Goal: Task Accomplishment & Management: Complete application form

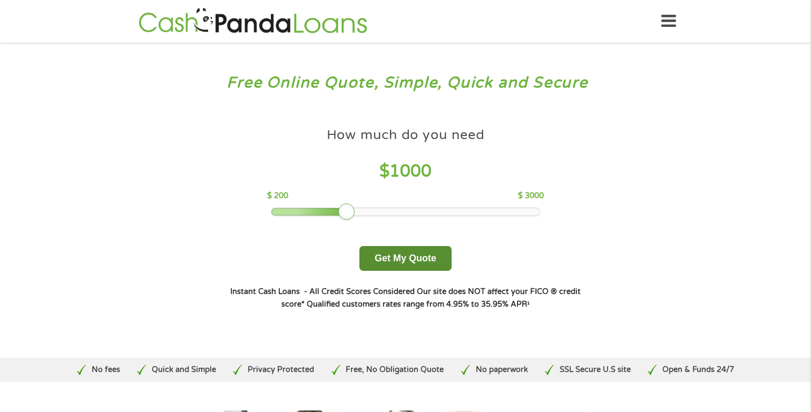
click at [412, 255] on button "Get My Quote" at bounding box center [406, 258] width 92 height 25
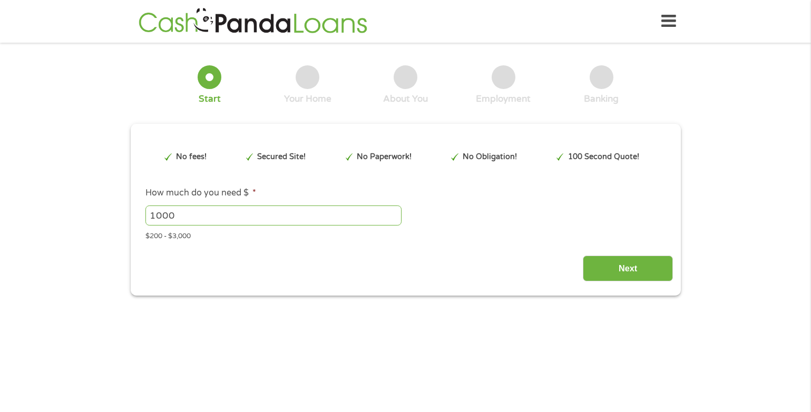
type input "EAIaIQobChMIuduG5qCujwMVsi1ECB0xJwGwEAMYAyAAEgLtHvD_BwE"
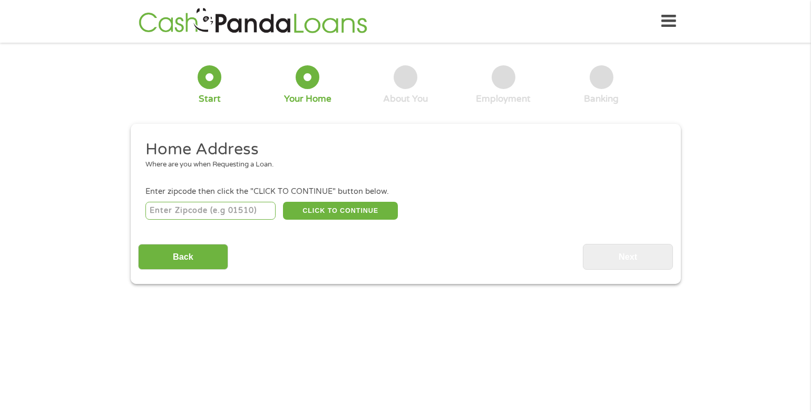
click at [243, 210] on input "number" at bounding box center [211, 211] width 130 height 18
type input "86022"
click at [319, 203] on button "CLICK TO CONTINUE" at bounding box center [340, 211] width 115 height 18
type input "86022"
type input "Fredonia"
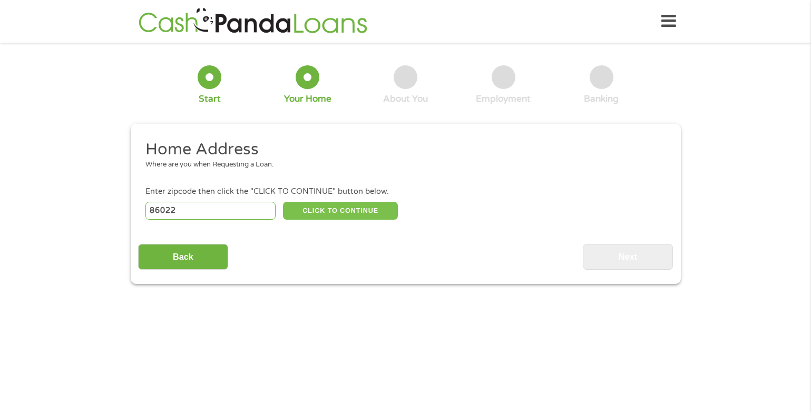
select select "[US_STATE]"
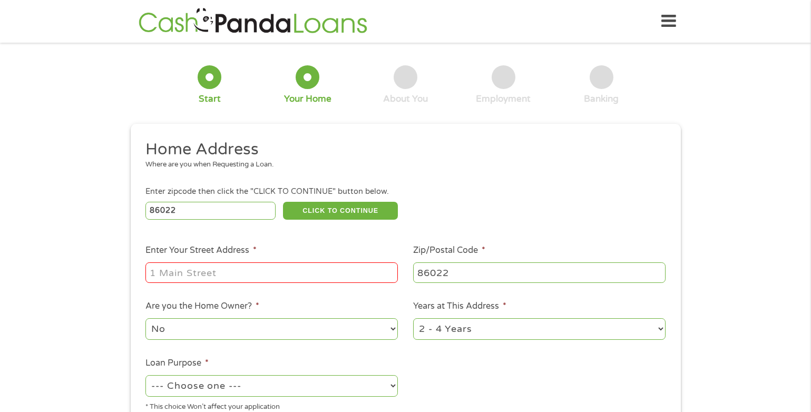
click at [227, 266] on input "Enter Your Street Address *" at bounding box center [272, 273] width 253 height 20
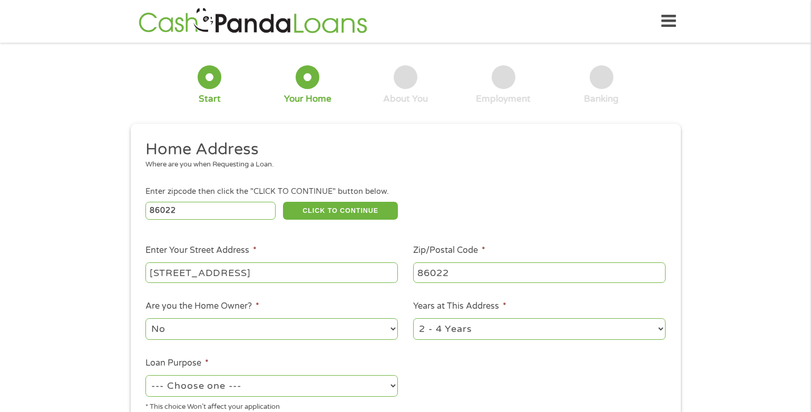
type input "1750 N Pipe Springs Rd"
click at [320, 335] on select "No Yes" at bounding box center [272, 329] width 253 height 22
click at [318, 330] on select "No Yes" at bounding box center [272, 329] width 253 height 22
click at [515, 321] on select "1 Year or less 1 - 2 Years 2 - 4 Years Over 4 Years" at bounding box center [539, 329] width 253 height 22
select select "60months"
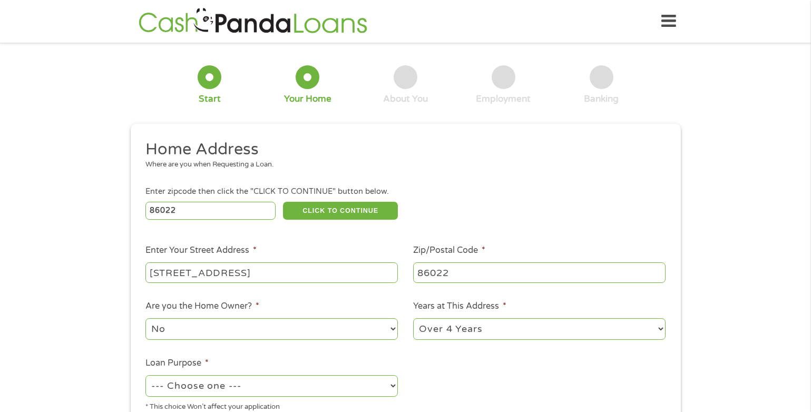
click at [413, 318] on select "1 Year or less 1 - 2 Years 2 - 4 Years Over 4 Years" at bounding box center [539, 329] width 253 height 22
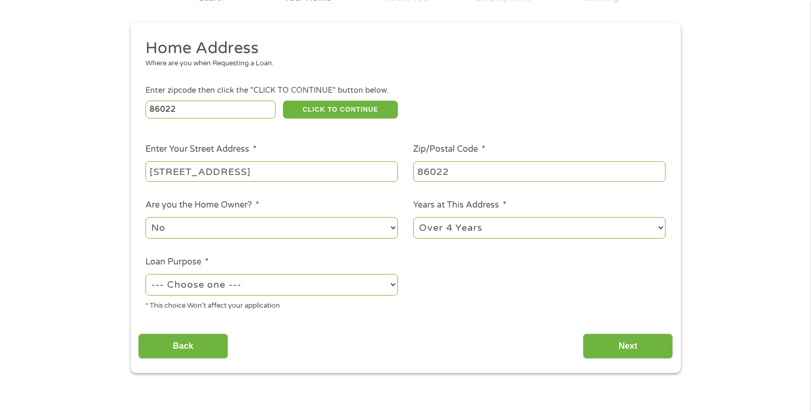
scroll to position [105, 0]
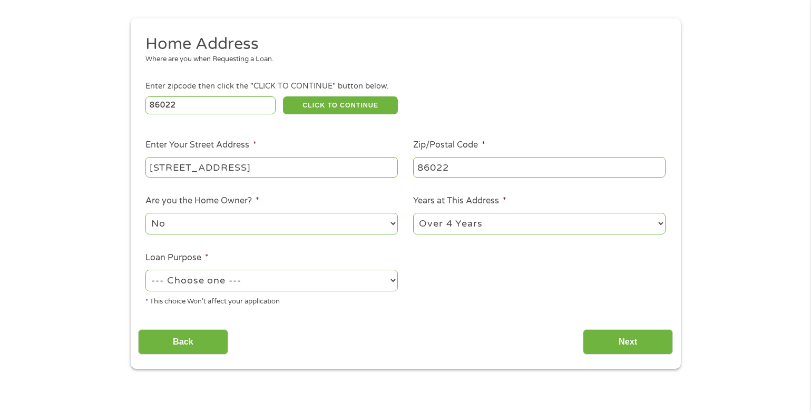
click at [307, 280] on select "--- Choose one --- Pay Bills Debt Consolidation Home Improvement Major Purchase…" at bounding box center [272, 281] width 253 height 22
select select "shorttermcash"
click at [146, 270] on select "--- Choose one --- Pay Bills Debt Consolidation Home Improvement Major Purchase…" at bounding box center [272, 281] width 253 height 22
click at [649, 337] on input "Next" at bounding box center [628, 342] width 90 height 26
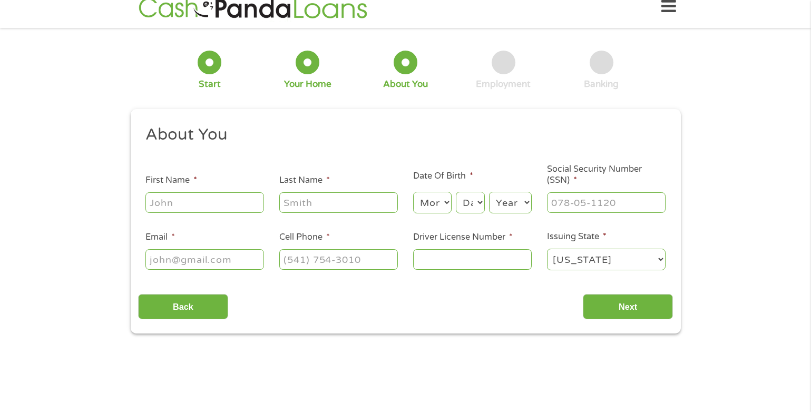
scroll to position [0, 0]
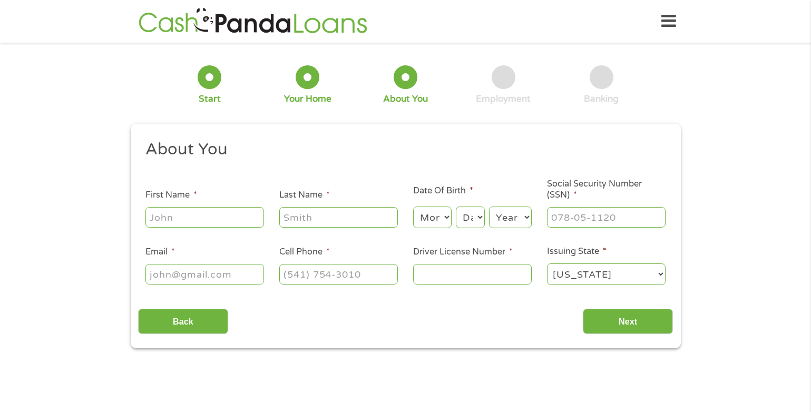
click at [182, 220] on input "First Name *" at bounding box center [205, 217] width 119 height 20
type input "Kayla"
type input "Hill"
select select "4"
select select "19"
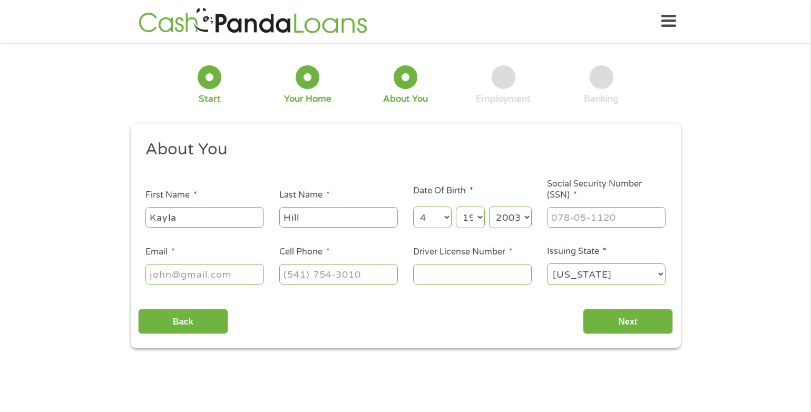
select select "2002"
type input "765-18-7320"
click at [200, 279] on input "Email *" at bounding box center [205, 274] width 119 height 20
type input "l"
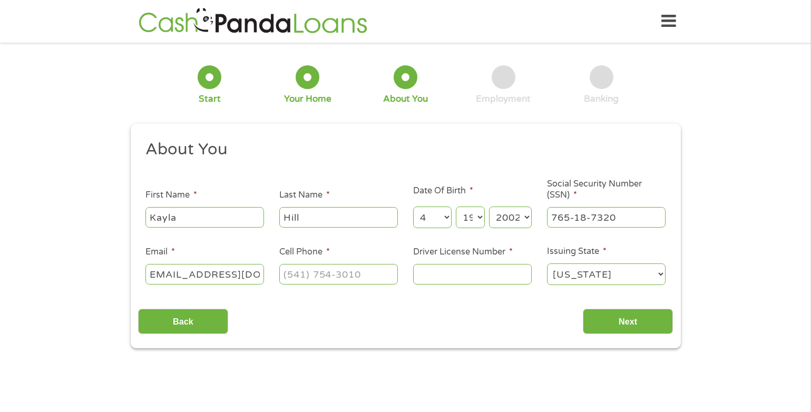
type input "hilyas2468@gmail.com"
type input "(435) 899-0939"
type input "D10488826"
click at [604, 331] on input "Next" at bounding box center [628, 322] width 90 height 26
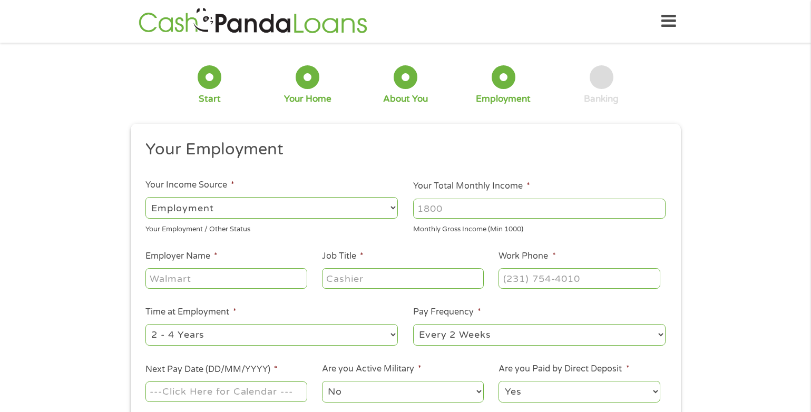
scroll to position [4, 4]
click at [512, 202] on input "Your Total Monthly Income *" at bounding box center [539, 209] width 253 height 20
type input "3466"
click at [284, 279] on input "Employer Name *" at bounding box center [226, 278] width 161 height 20
type input "Kaibab Paiute Tribe"
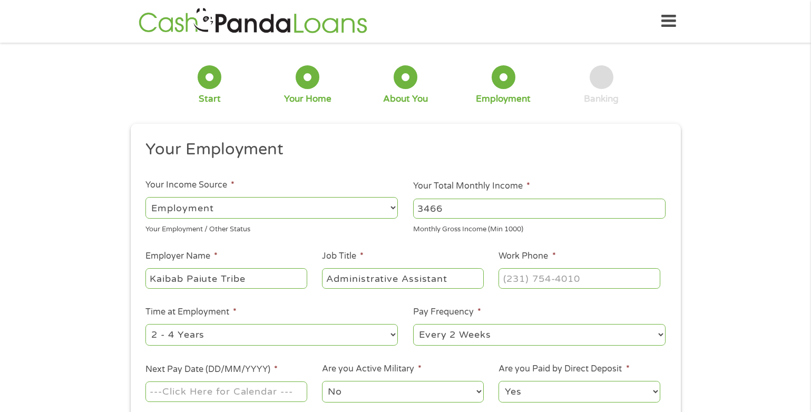
type input "Administrative Assistant"
type input "(928) 643-7245"
click at [493, 337] on select "--- Choose one --- Every 2 Weeks Every Week Monthly Semi-Monthly" at bounding box center [539, 335] width 253 height 22
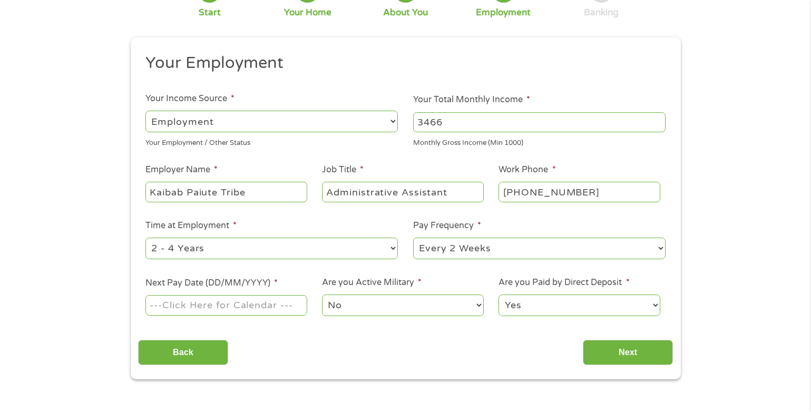
scroll to position [105, 0]
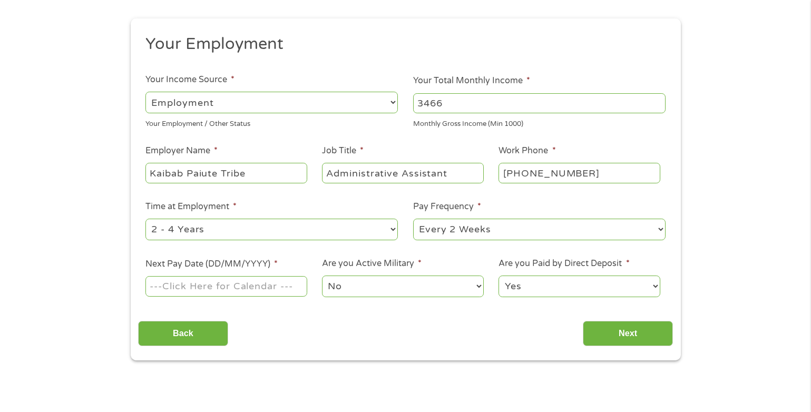
click at [249, 291] on input "Next Pay Date (DD/MM/YYYY) *" at bounding box center [226, 286] width 161 height 20
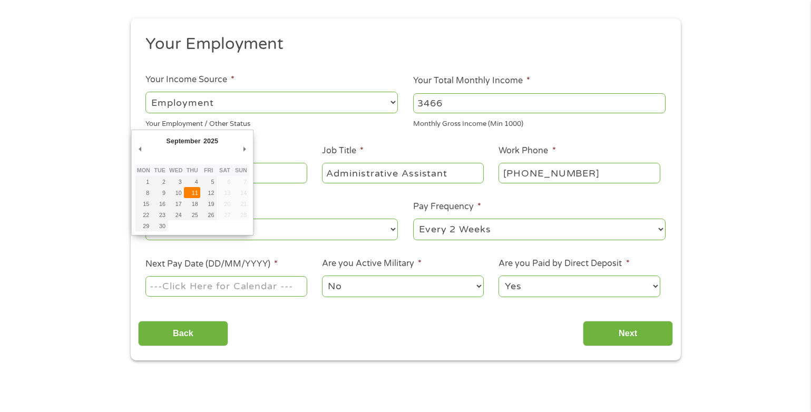
type input "11/09/2025"
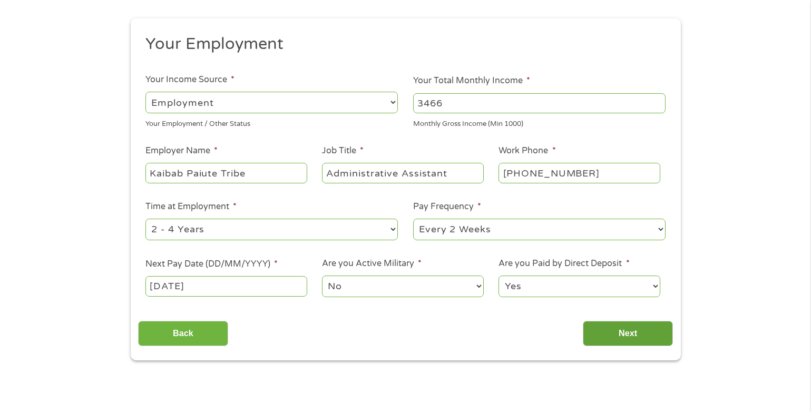
click at [642, 335] on input "Next" at bounding box center [628, 334] width 90 height 26
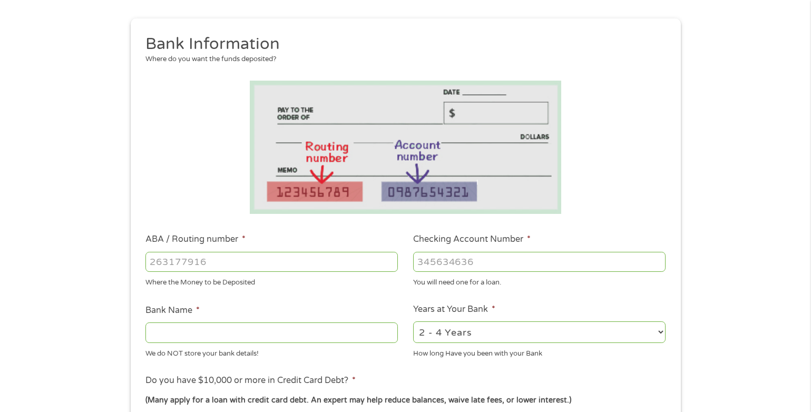
click at [266, 269] on input "ABA / Routing number *" at bounding box center [272, 262] width 253 height 20
type input "124000054"
type input "ZB NA DBA ZIONS BANK"
type input "983378662"
click at [513, 328] on select "2 - 4 Years 6 - 12 Months 1 - 2 Years Over 4 Years" at bounding box center [539, 333] width 253 height 22
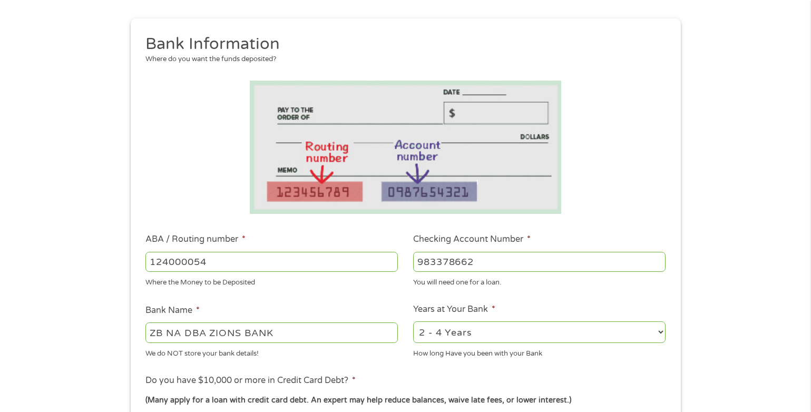
select select "60months"
click at [413, 322] on select "2 - 4 Years 6 - 12 Months 1 - 2 Years Over 4 Years" at bounding box center [539, 333] width 253 height 22
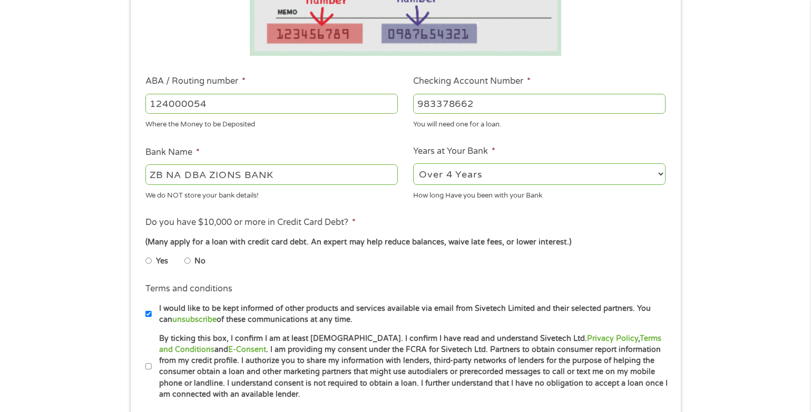
scroll to position [316, 0]
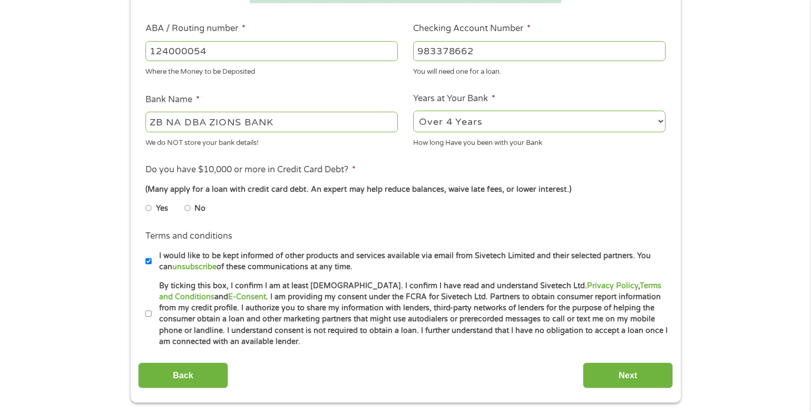
click at [188, 209] on input "No" at bounding box center [188, 208] width 6 height 17
radio input "true"
click at [149, 313] on input "By ticking this box, I confirm I am at least 18 years old. I confirm I have rea…" at bounding box center [149, 314] width 6 height 17
checkbox input "true"
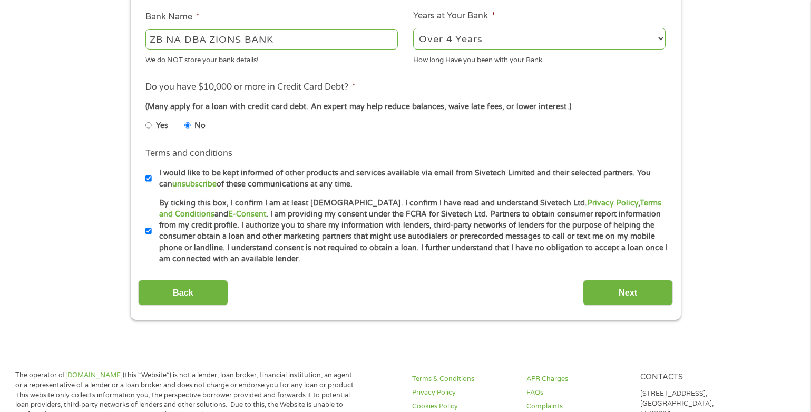
scroll to position [422, 0]
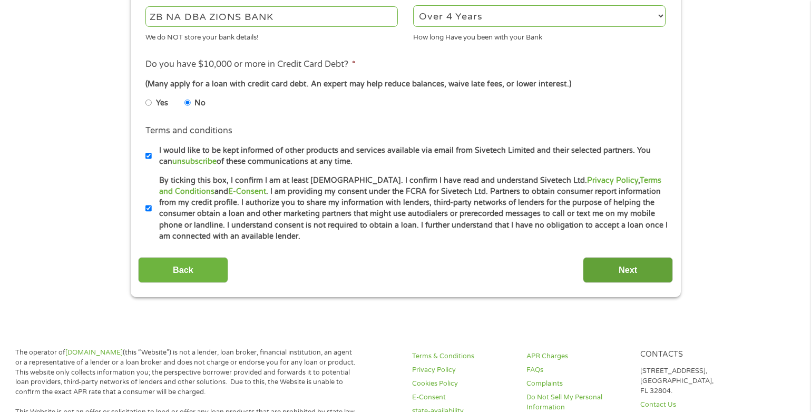
click at [631, 272] on input "Next" at bounding box center [628, 270] width 90 height 26
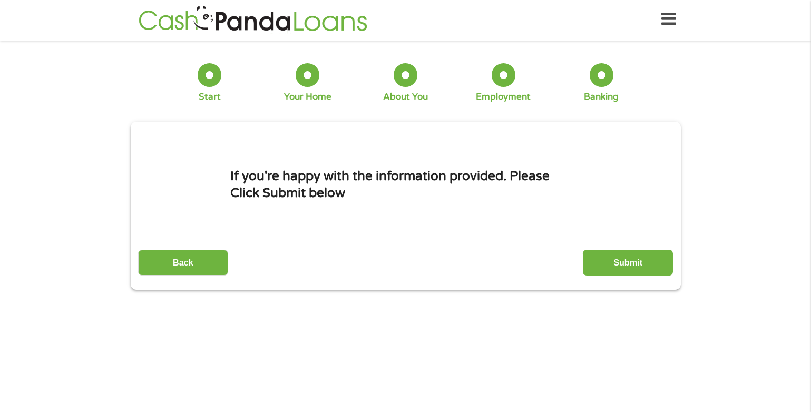
scroll to position [0, 0]
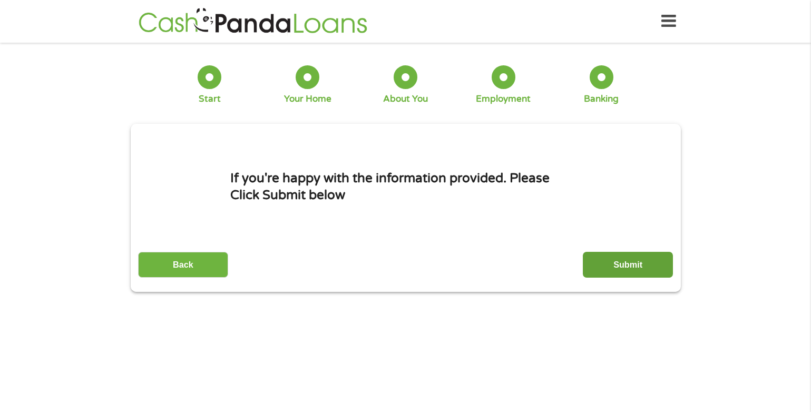
click at [638, 262] on input "Submit" at bounding box center [628, 265] width 90 height 26
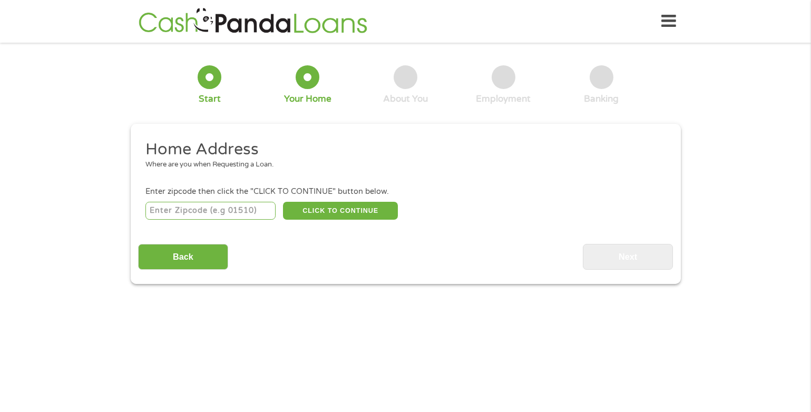
click at [225, 211] on input "number" at bounding box center [211, 211] width 130 height 18
type input "86022"
click at [324, 209] on button "CLICK TO CONTINUE" at bounding box center [340, 211] width 115 height 18
type input "86022"
type input "Fredonia"
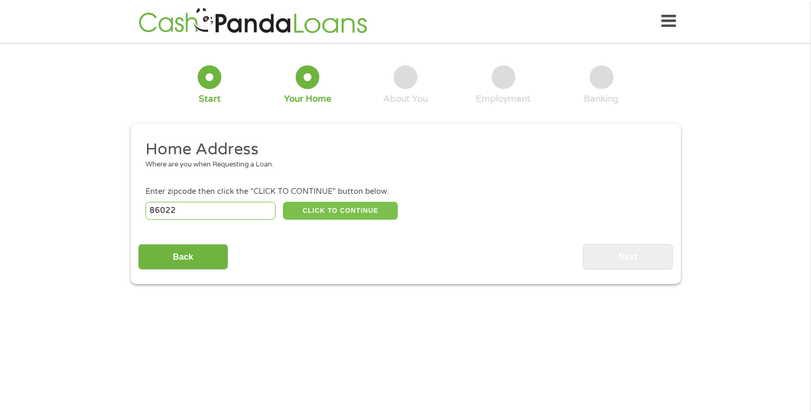
select select "[US_STATE]"
